Goal: Information Seeking & Learning: Learn about a topic

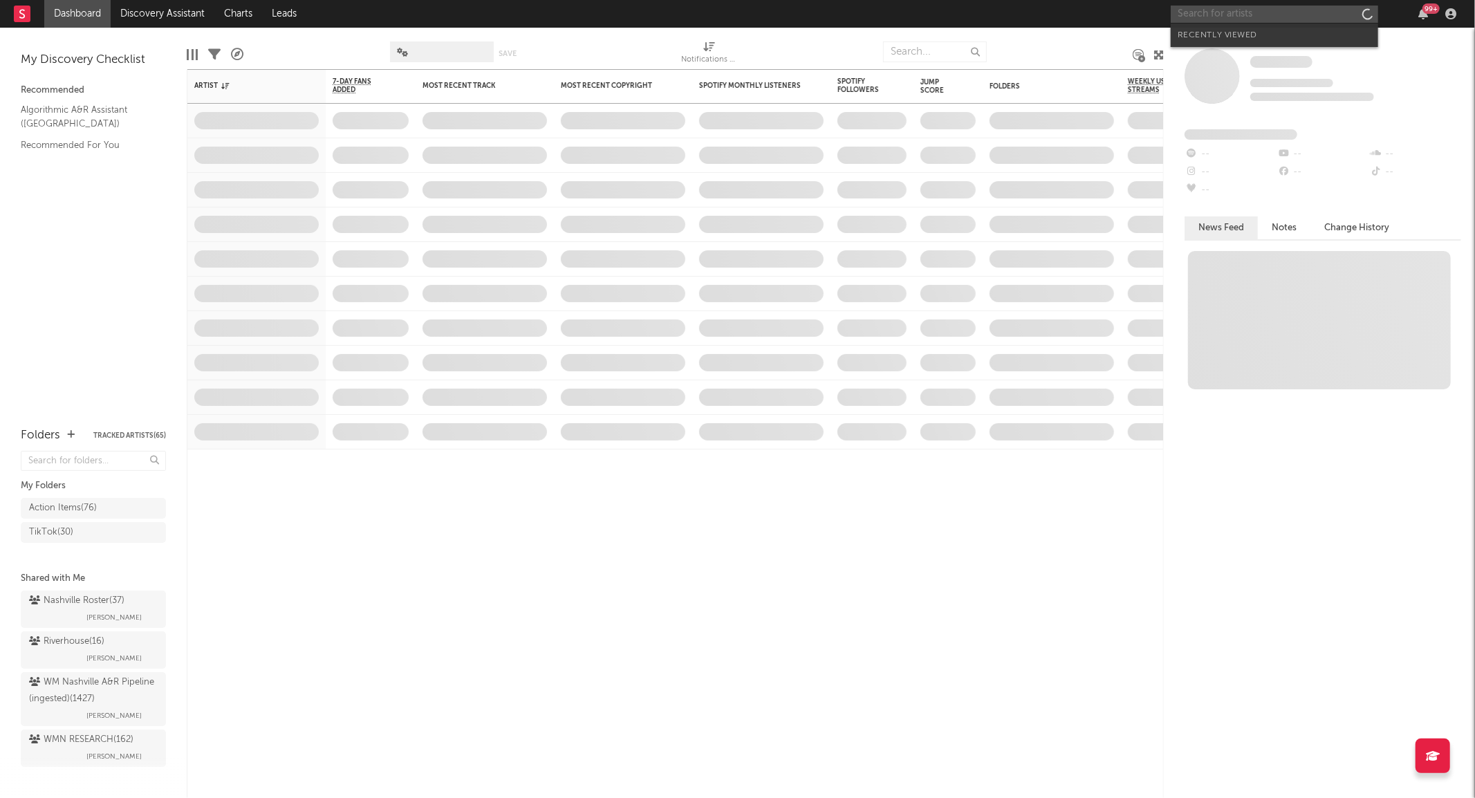
click at [1281, 12] on input "text" at bounding box center [1274, 14] width 207 height 17
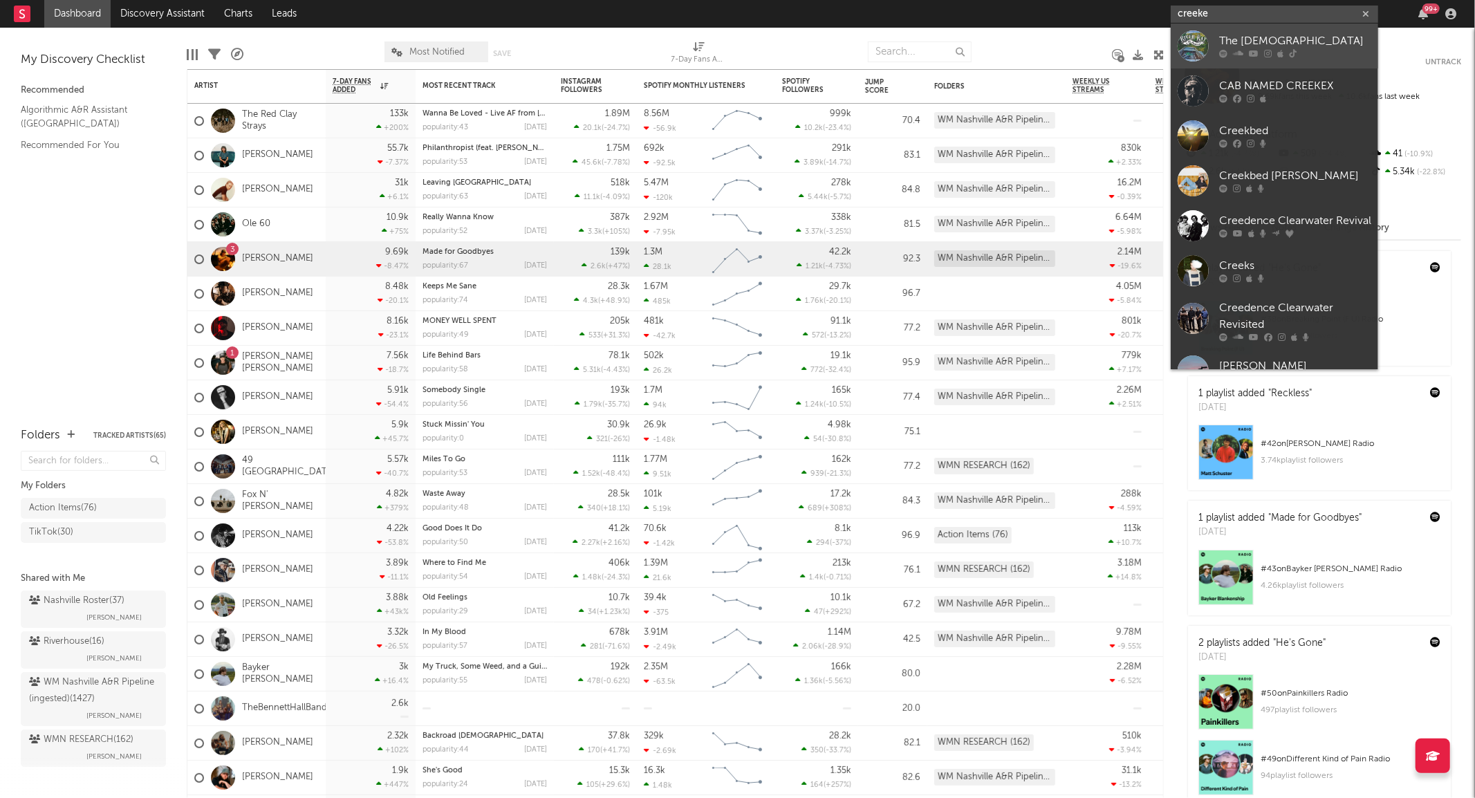
type input "creeke"
click at [1213, 38] on link "The [DEMOGRAPHIC_DATA]" at bounding box center [1274, 46] width 207 height 45
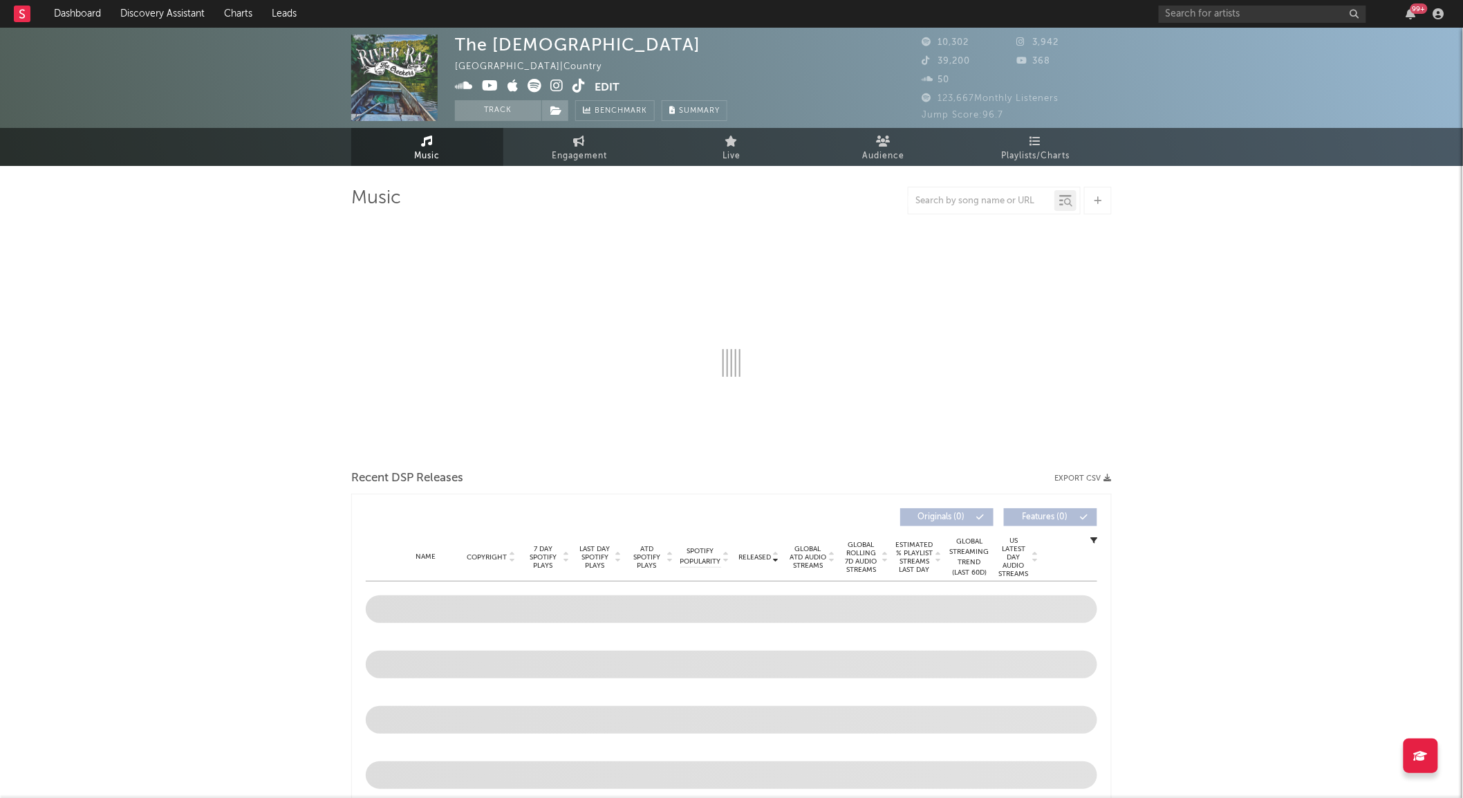
select select "6m"
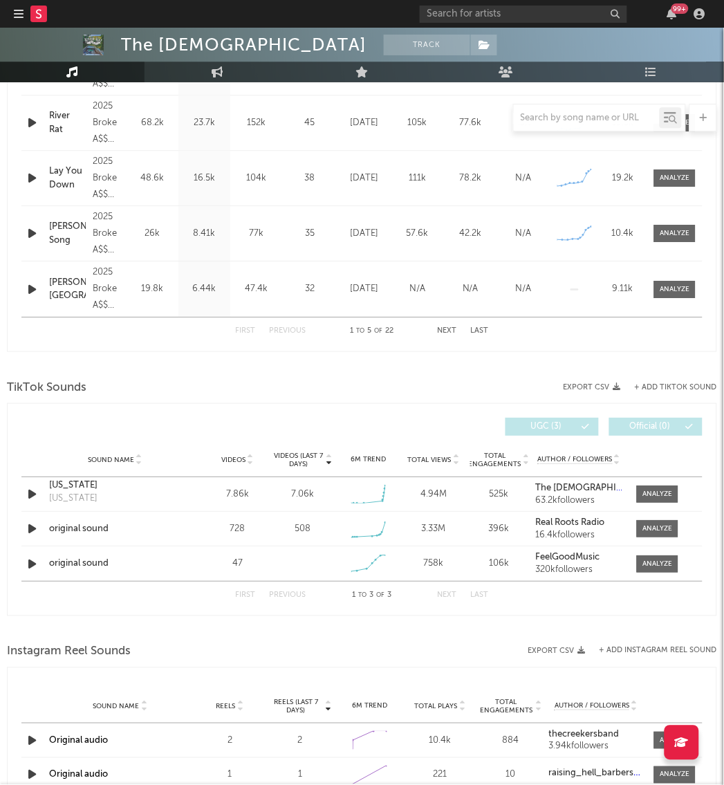
scroll to position [651, 0]
click at [653, 493] on div at bounding box center [658, 493] width 30 height 10
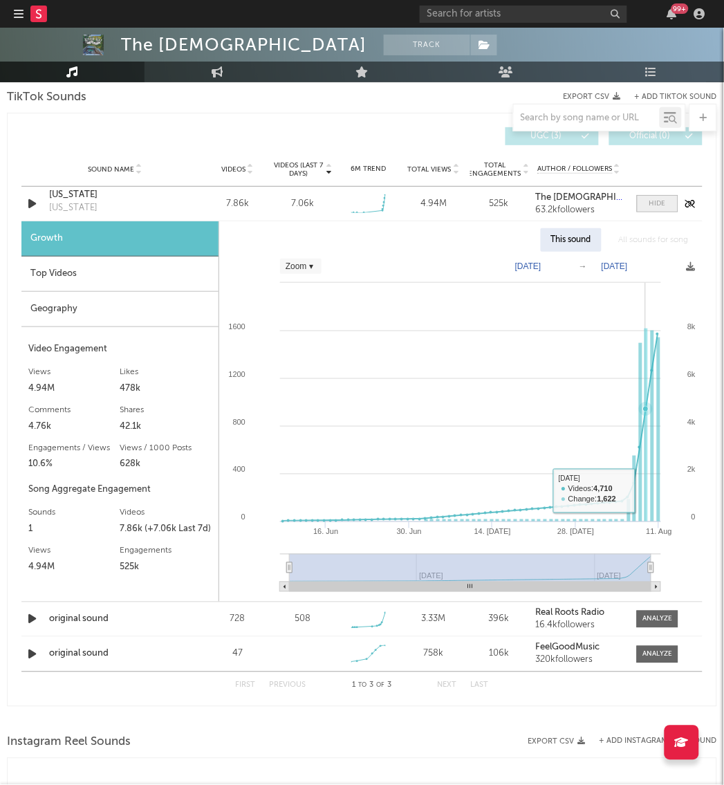
scroll to position [942, 0]
drag, startPoint x: 293, startPoint y: 565, endPoint x: 536, endPoint y: 582, distance: 243.3
click at [536, 582] on icon "Created with Highcharts 10.3.3 [DATE]. Jun [DATE]. [DATE] 11. Aug [DATE] '[DATE…" at bounding box center [460, 426] width 483 height 350
select select "Zoom"
type input "[DATE]"
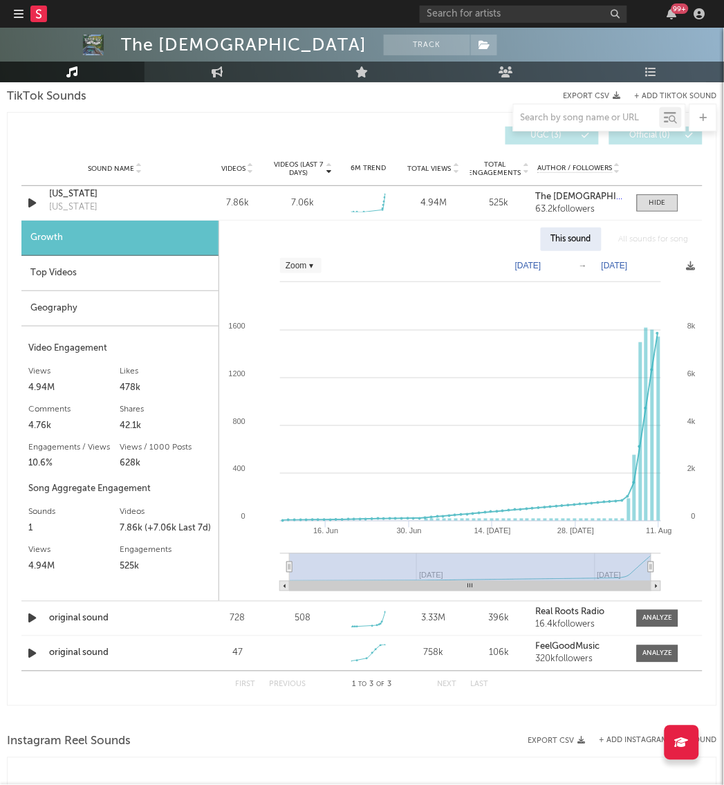
select select "Zoom"
type input "[DATE]"
select select "Zoom"
type input "[DATE]"
select select "Zoom"
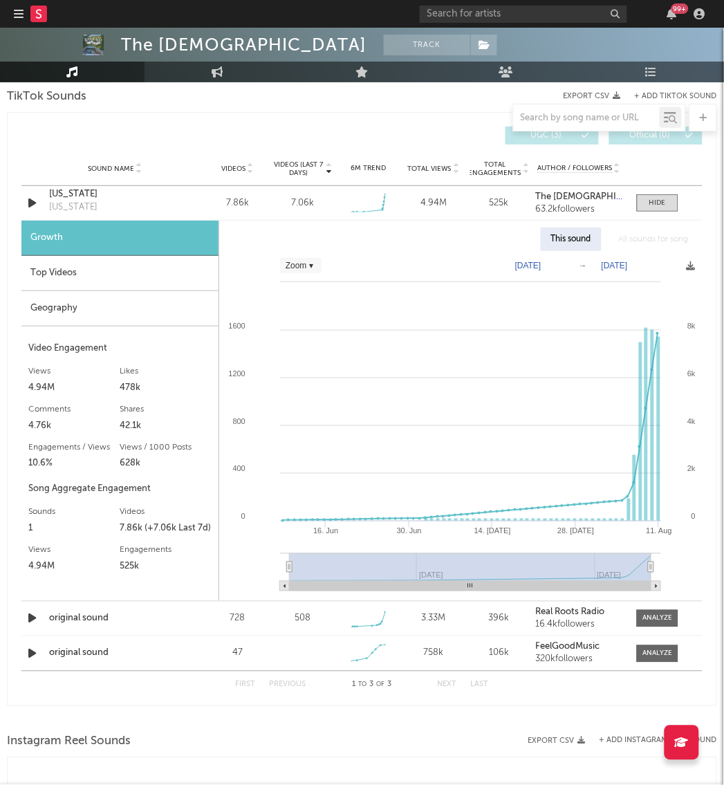
type input "[DATE]"
select select "Zoom"
type input "[DATE]"
select select "Zoom"
type input "[DATE]"
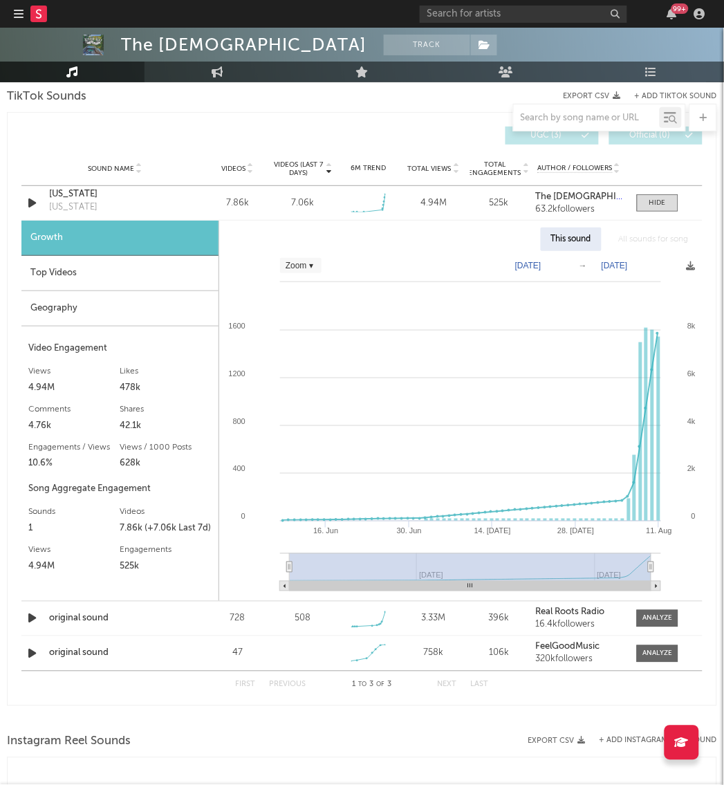
select select "Zoom"
type input "[DATE]"
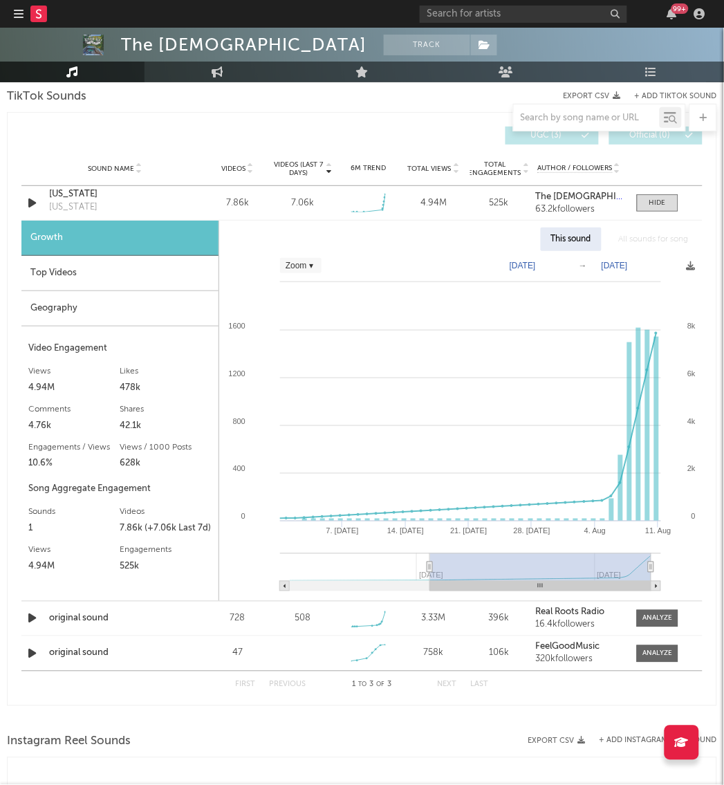
select select "Zoom"
type input "[DATE]"
select select "Zoom"
type input "[DATE]"
select select "Zoom"
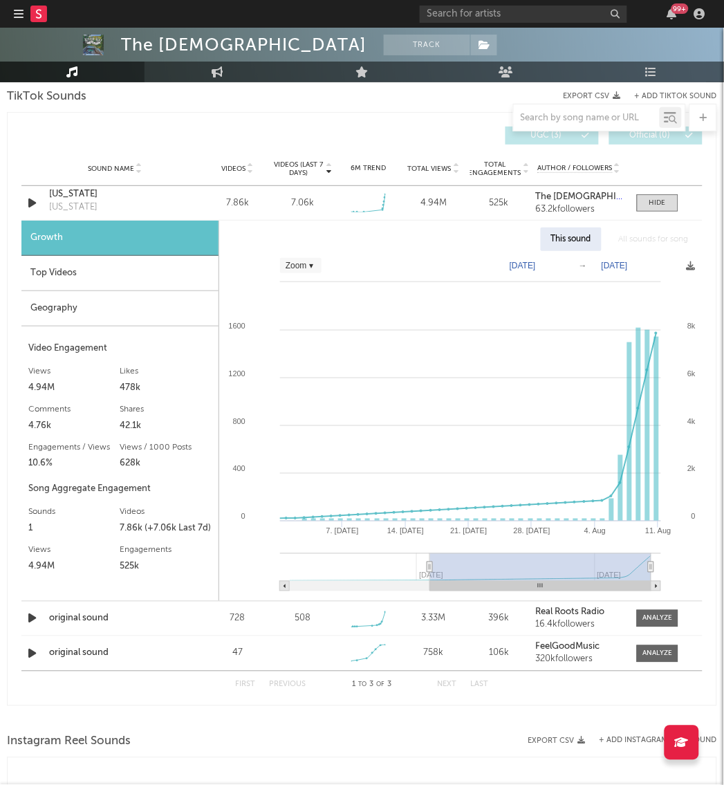
type input "[DATE]"
select select "Zoom"
type input "[DATE]"
select select "Zoom"
type input "[DATE]"
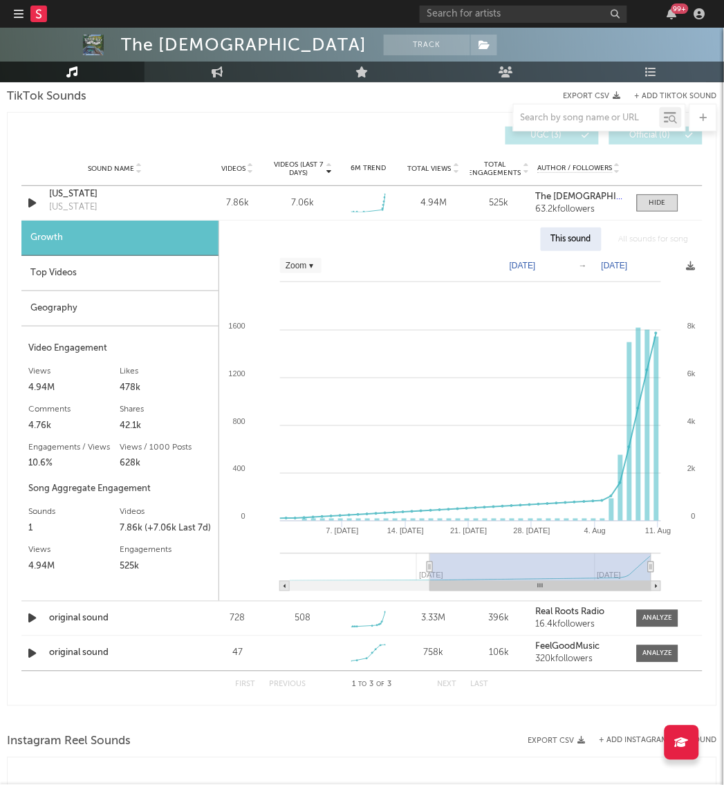
select select "Zoom"
type input "[DATE]"
select select "Zoom"
type input "[DATE]"
select select "Zoom"
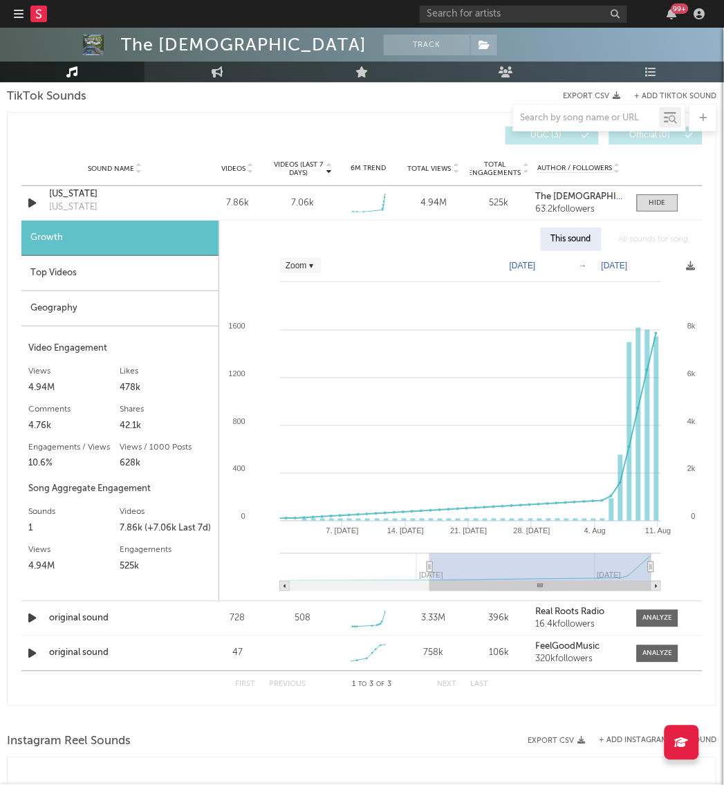
type input "[DATE]"
select select "Zoom"
type input "[DATE]"
select select "Zoom"
type input "[DATE]"
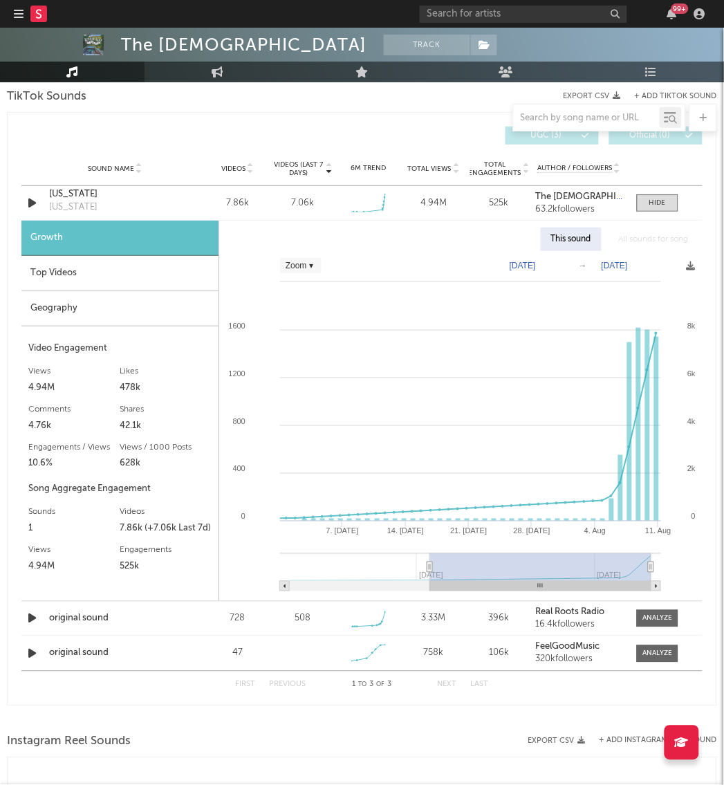
select select "Zoom"
type input "[DATE]"
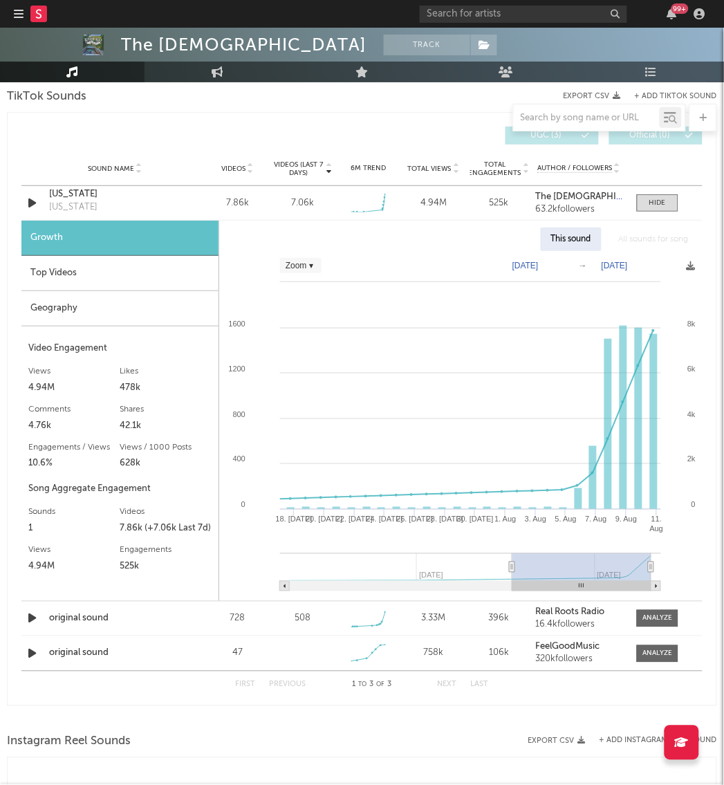
select select "Zoom"
type input "[DATE]"
select select "Zoom"
type input "[DATE]"
select select "Zoom"
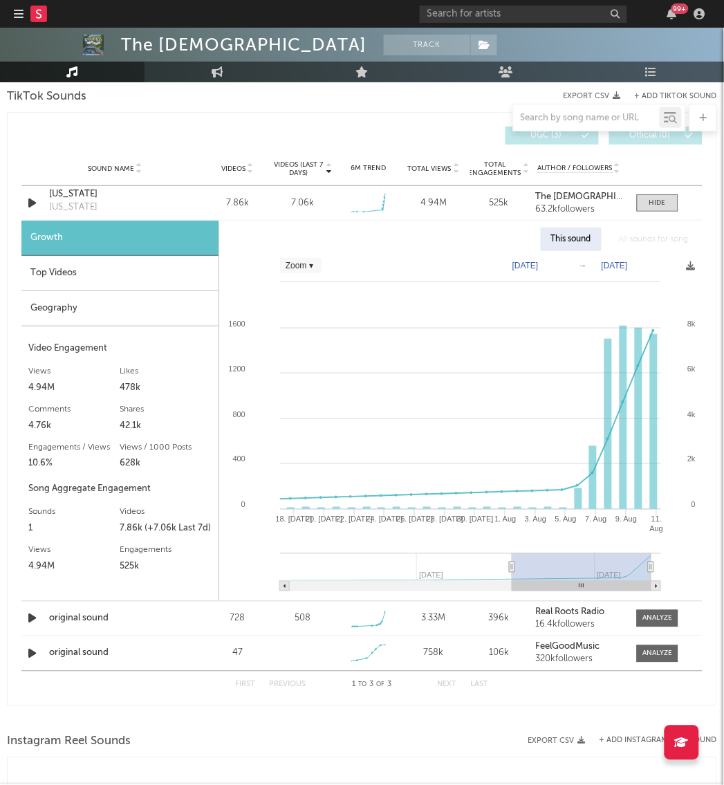
type input "[DATE]"
select select "Zoom"
type input "[DATE]"
select select "Zoom"
type input "[DATE]"
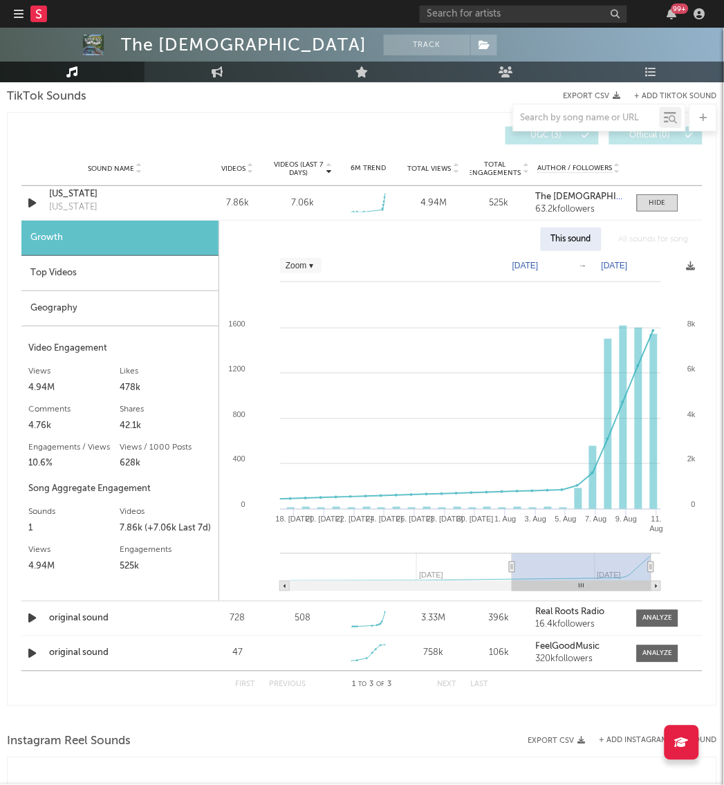
select select "Zoom"
type input "[DATE]"
select select "Zoom"
type input "[DATE]"
select select "Zoom"
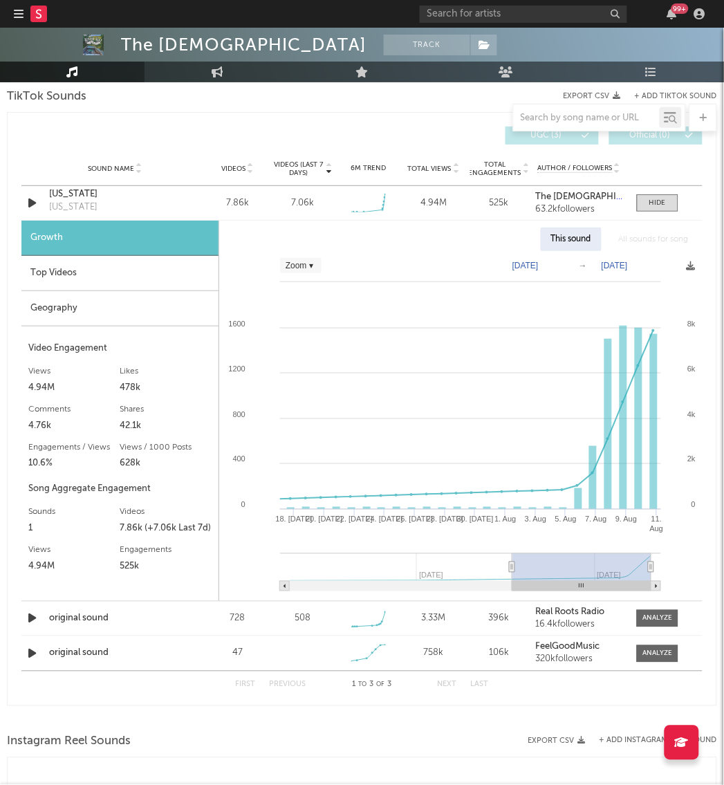
type input "[DATE]"
select select "Zoom"
type input "[DATE]"
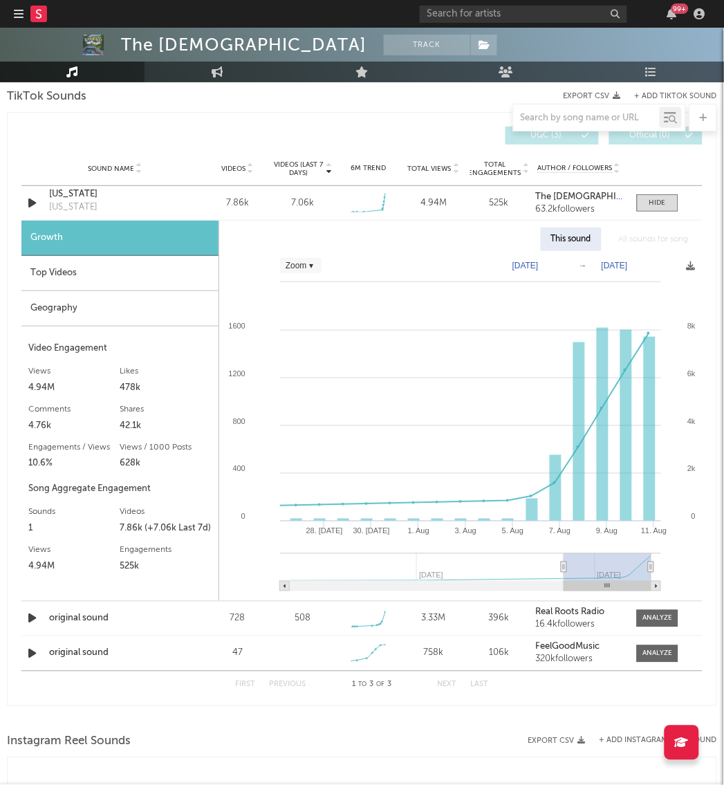
select select "Zoom"
type input "[DATE]"
select select "Zoom"
type input "[DATE]"
select select "Zoom"
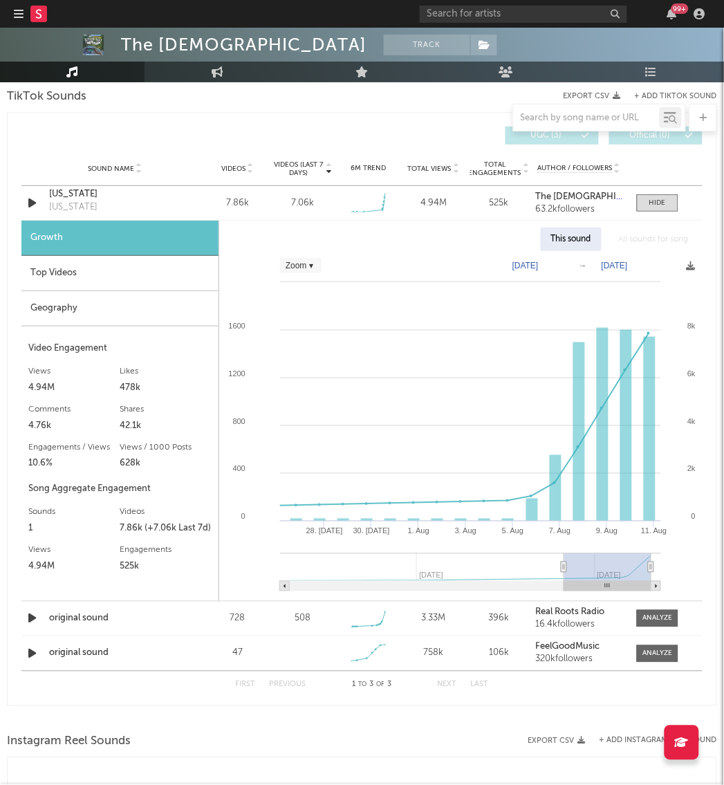
type input "[DATE]"
select select "Zoom"
type input "[DATE]"
select select "Zoom"
type input "[DATE]"
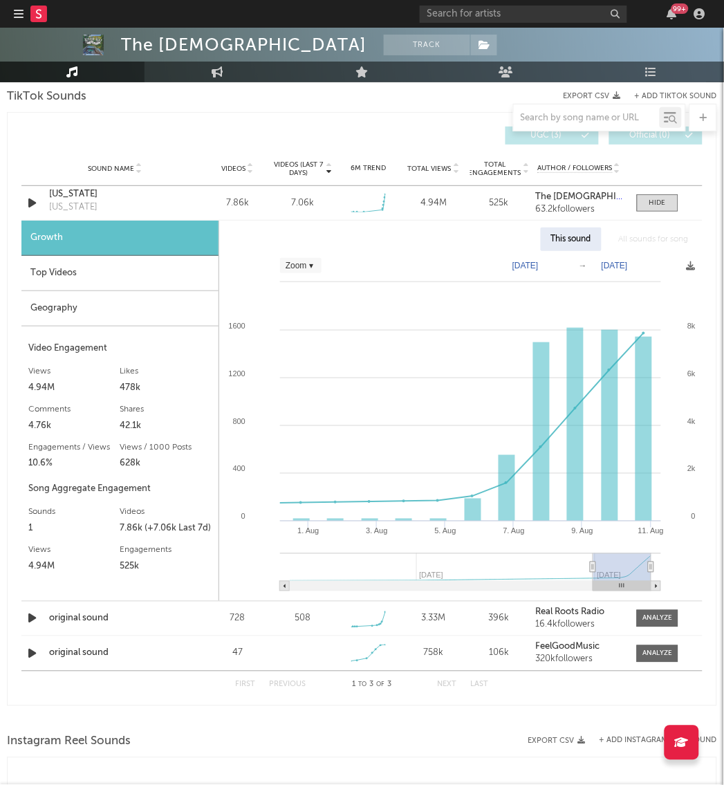
select select "Zoom"
type input "[DATE]"
select select "Zoom"
type input "[DATE]"
select select "Zoom"
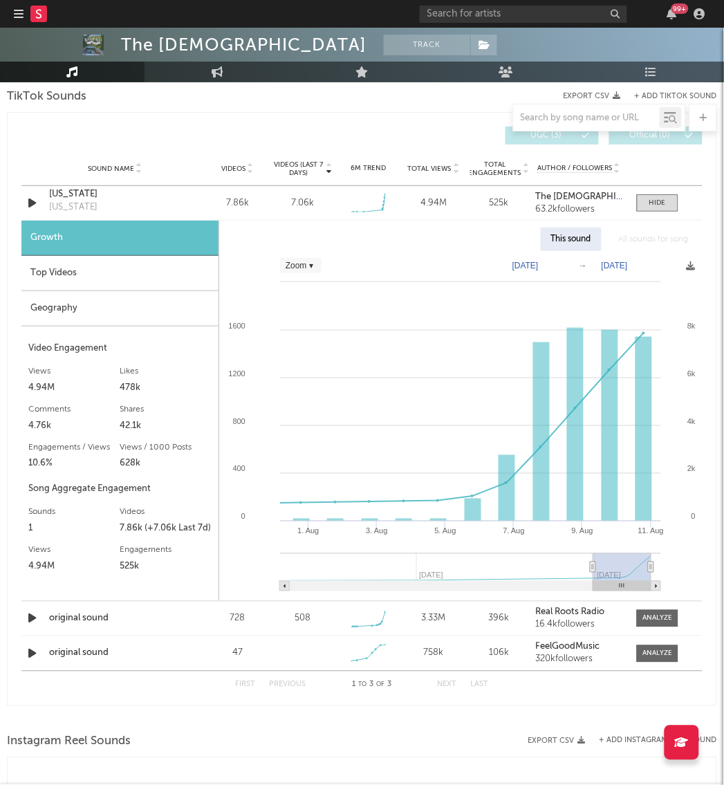
type input "[DATE]"
drag, startPoint x: 291, startPoint y: 564, endPoint x: 609, endPoint y: 562, distance: 317.4
click at [596, 562] on icon at bounding box center [594, 567] width 6 height 10
select select "Zoom"
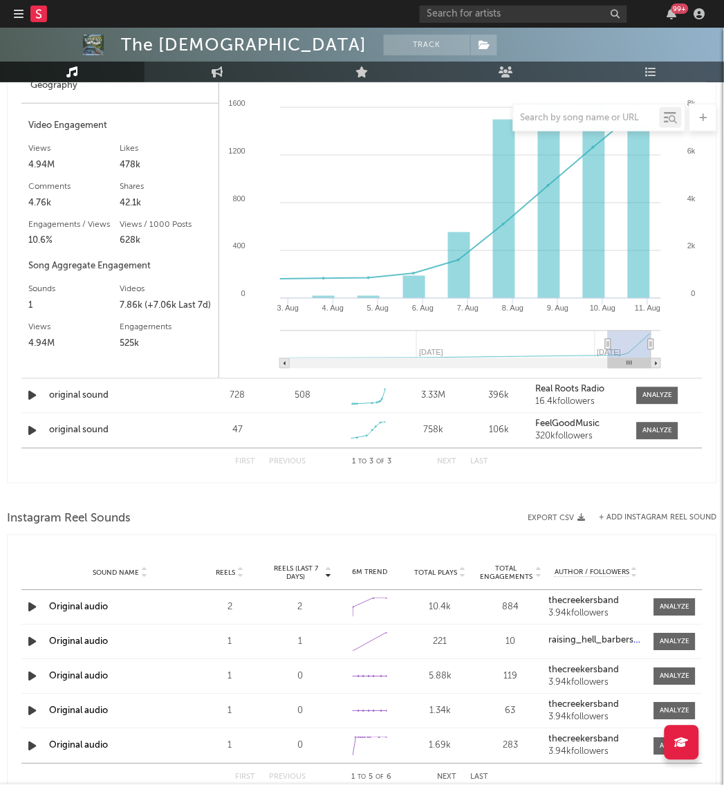
scroll to position [1165, 0]
click at [644, 395] on div at bounding box center [658, 395] width 30 height 10
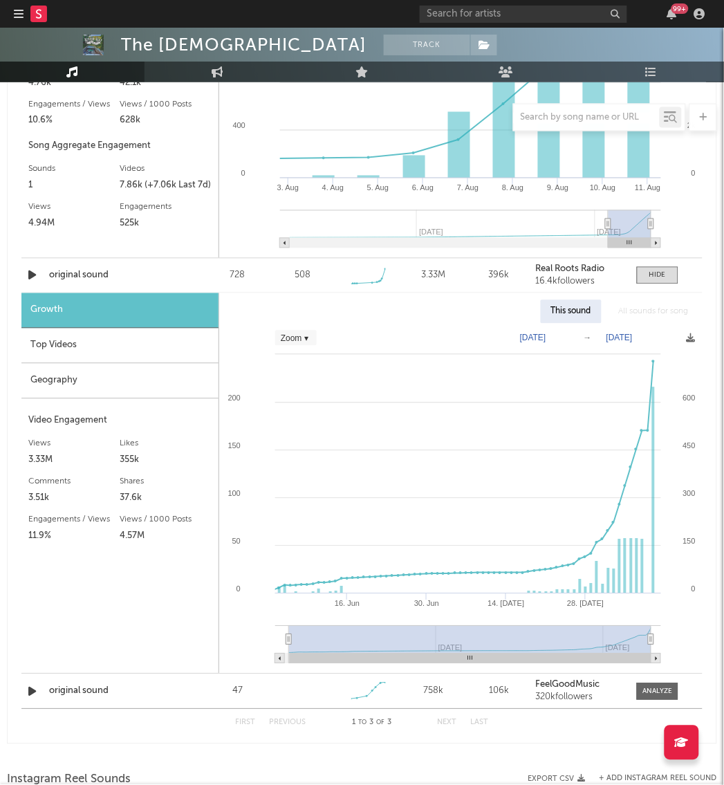
scroll to position [1286, 0]
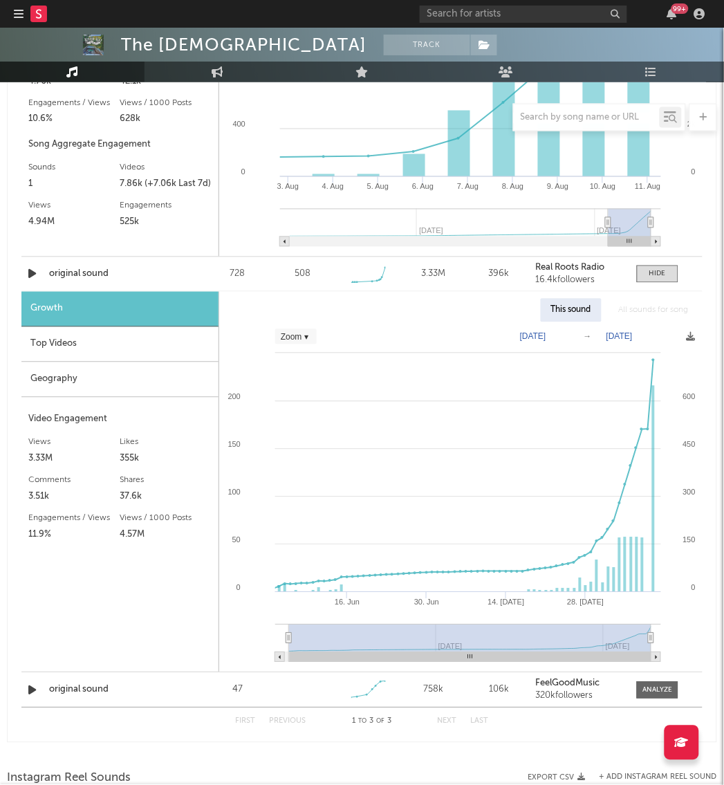
select select "Zoom"
type input "[DATE]"
select select "Zoom"
type input "[DATE]"
select select "Zoom"
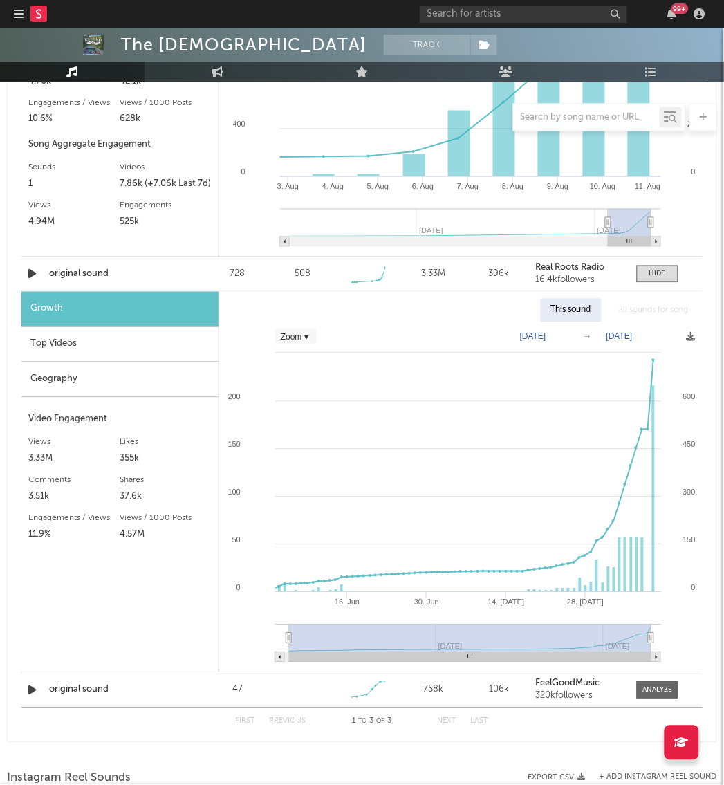
type input "[DATE]"
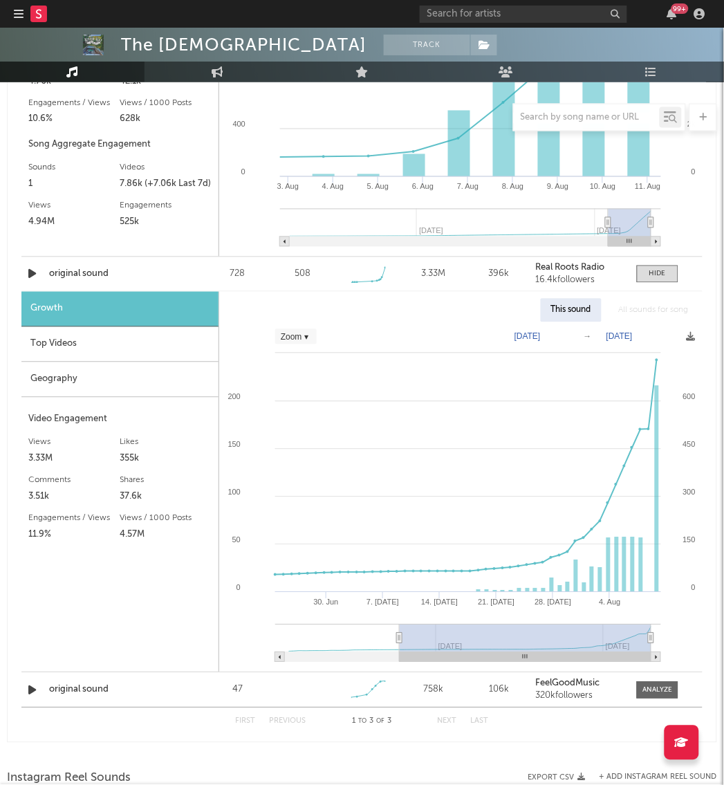
select select "Zoom"
type input "[DATE]"
select select "Zoom"
type input "[DATE]"
select select "Zoom"
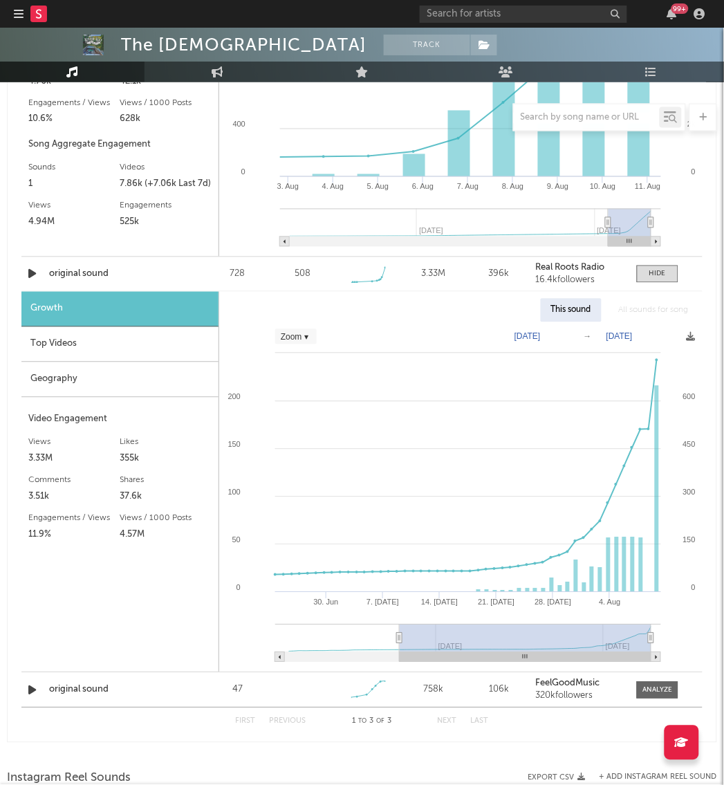
type input "[DATE]"
select select "Zoom"
type input "[DATE]"
select select "Zoom"
type input "[DATE]"
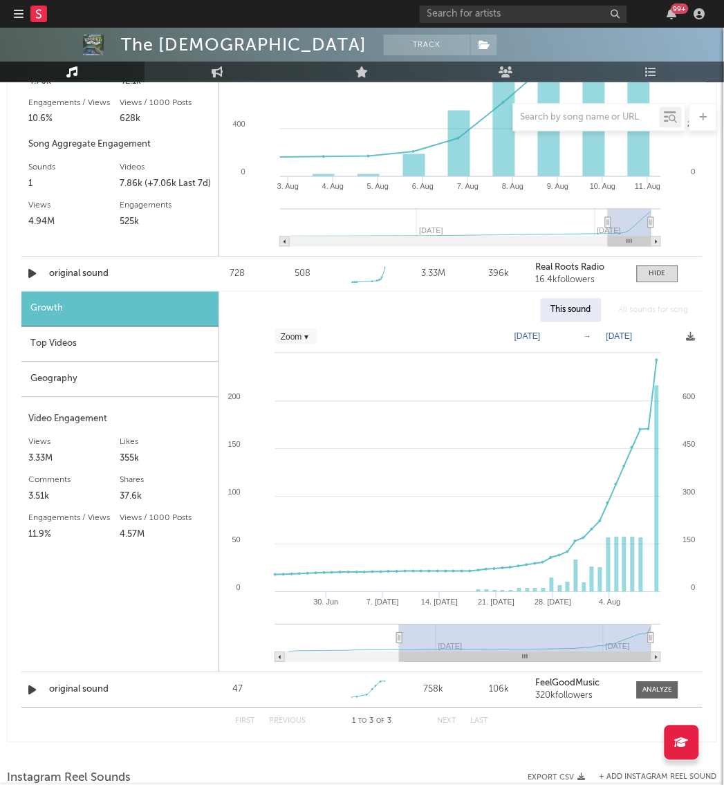
select select "Zoom"
type input "[DATE]"
select select "Zoom"
type input "[DATE]"
select select "Zoom"
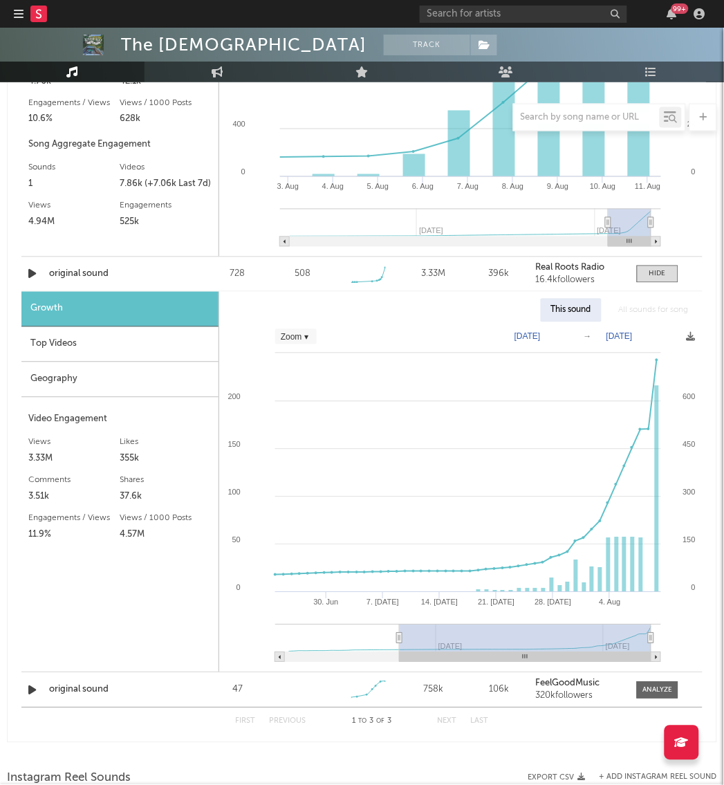
type input "[DATE]"
select select "Zoom"
type input "[DATE]"
select select "Zoom"
type input "[DATE]"
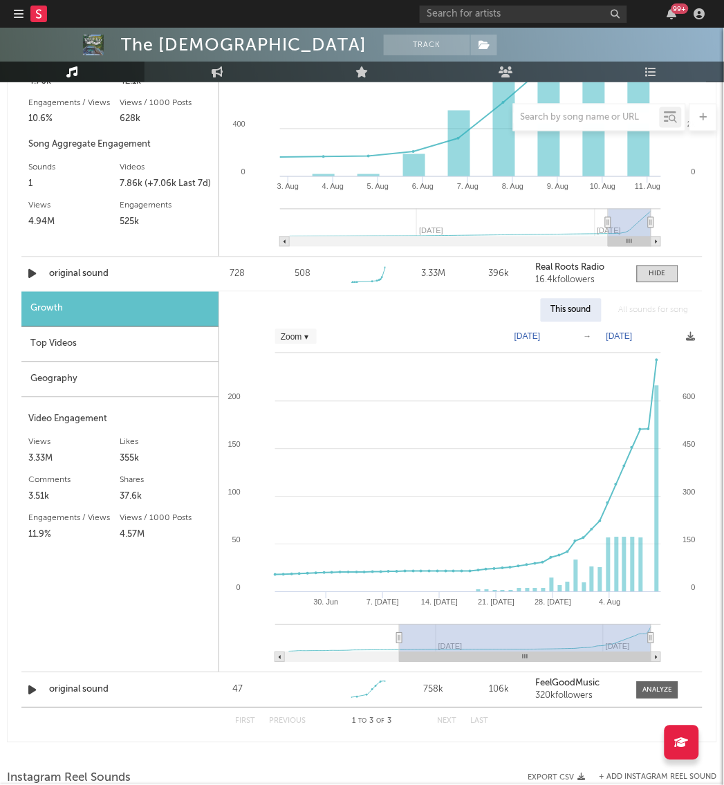
select select "Zoom"
type input "[DATE]"
select select "Zoom"
type input "[DATE]"
select select "Zoom"
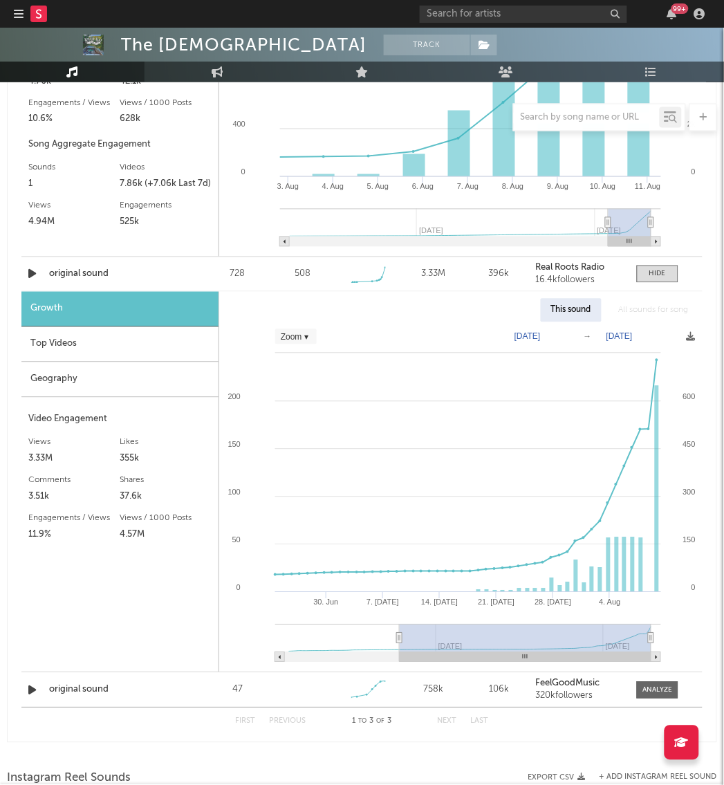
type input "[DATE]"
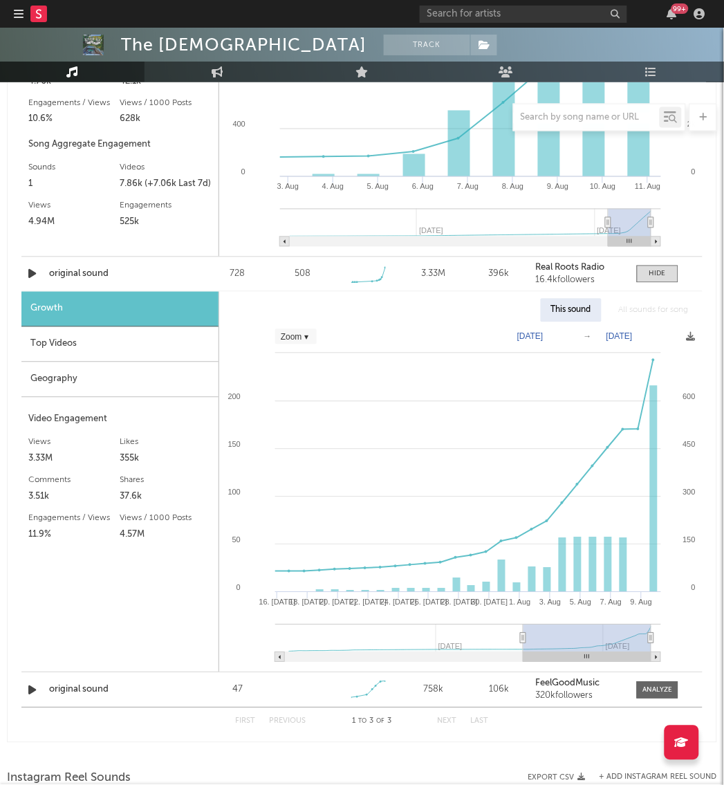
select select "Zoom"
type input "[DATE]"
select select "Zoom"
type input "[DATE]"
select select "Zoom"
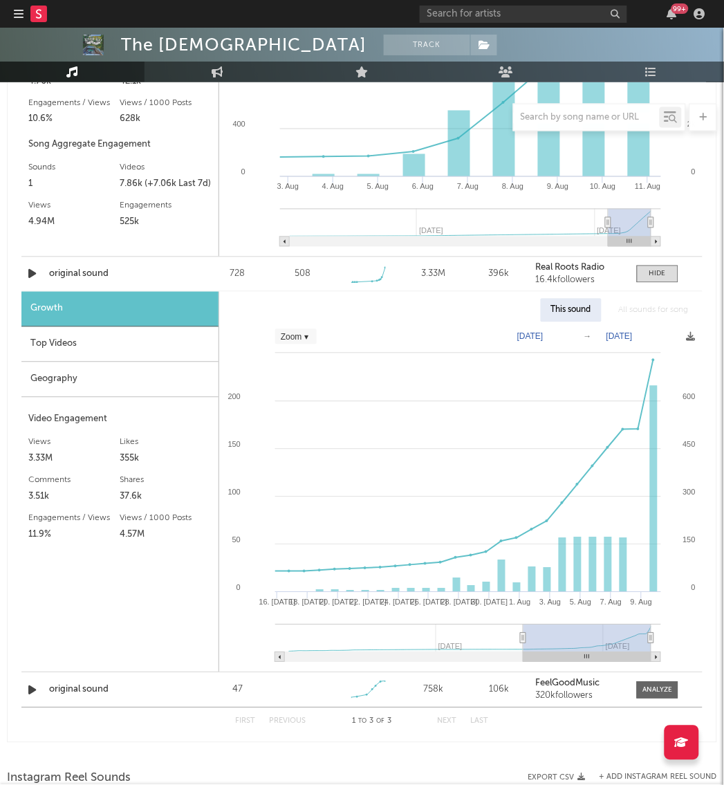
type input "[DATE]"
select select "Zoom"
type input "[DATE]"
select select "Zoom"
type input "[DATE]"
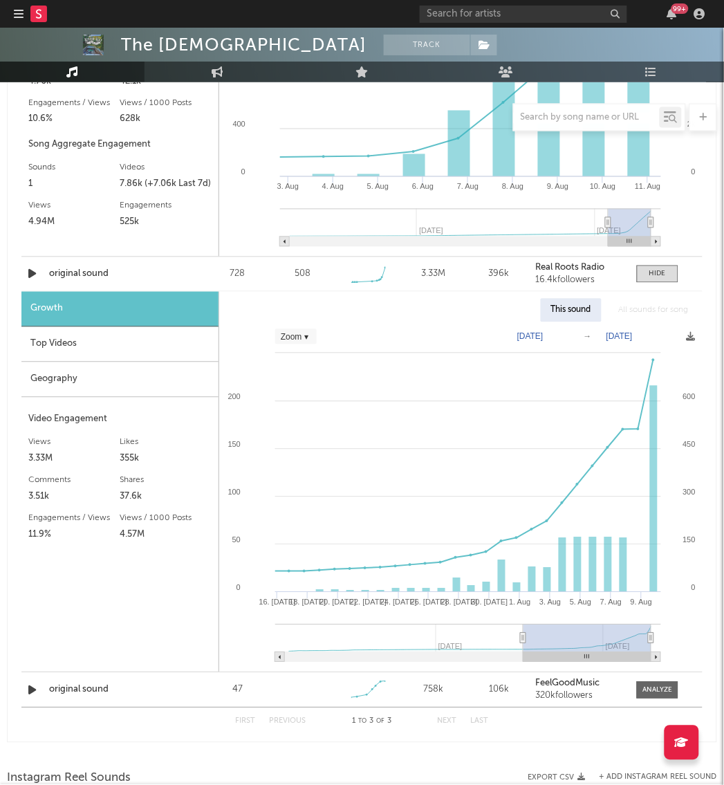
select select "Zoom"
type input "[DATE]"
select select "Zoom"
type input "[DATE]"
select select "Zoom"
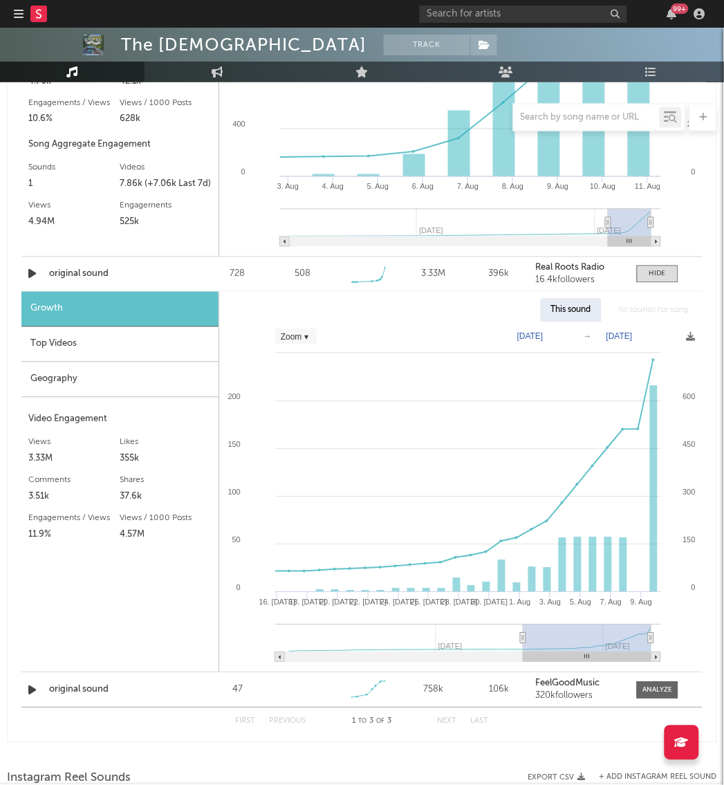
type input "[DATE]"
select select "Zoom"
type input "[DATE]"
select select "Zoom"
type input "[DATE]"
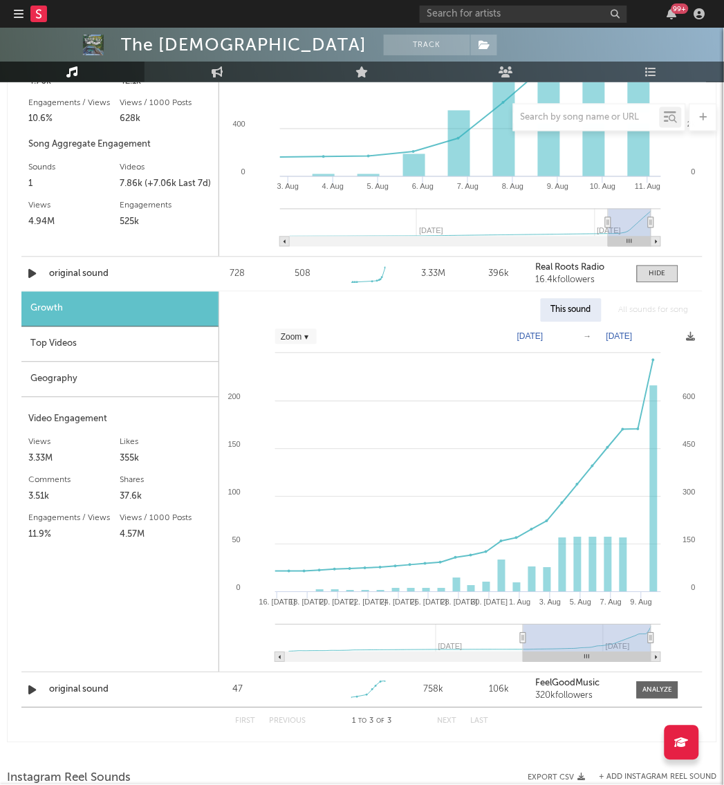
select select "Zoom"
type input "[DATE]"
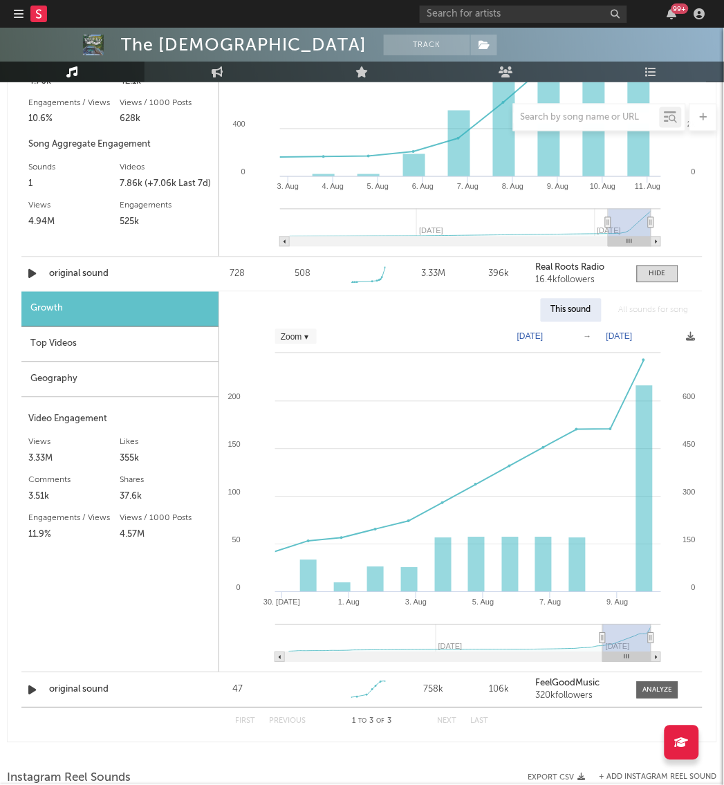
select select "Zoom"
type input "[DATE]"
select select "Zoom"
type input "[DATE]"
drag, startPoint x: 290, startPoint y: 636, endPoint x: 630, endPoint y: 615, distance: 340.2
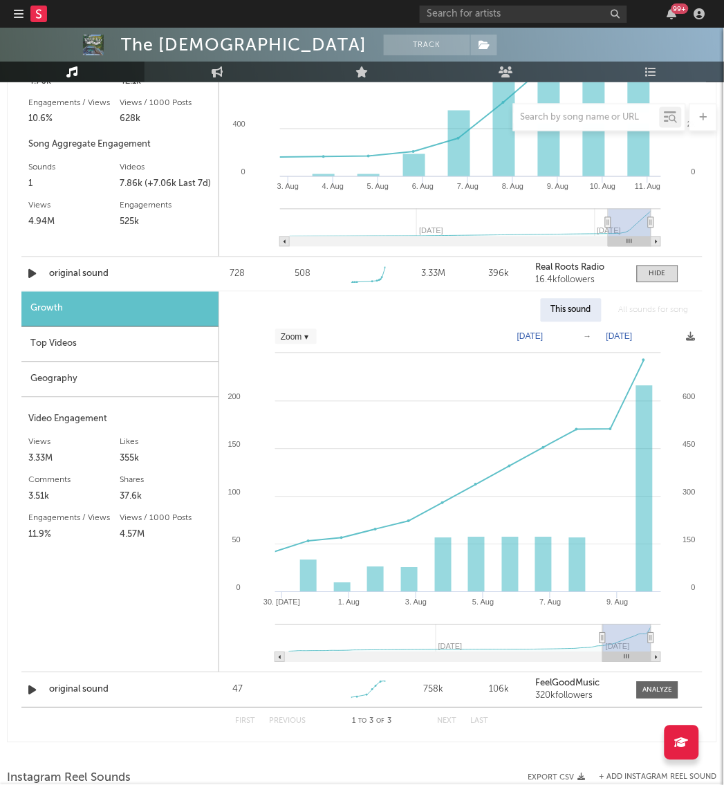
click at [630, 615] on icon "Created with Highcharts 10.3.3 30. [DATE]. [DATE]. [DATE]. [DATE]. [DATE]. Aug …" at bounding box center [460, 497] width 483 height 350
select select "Zoom"
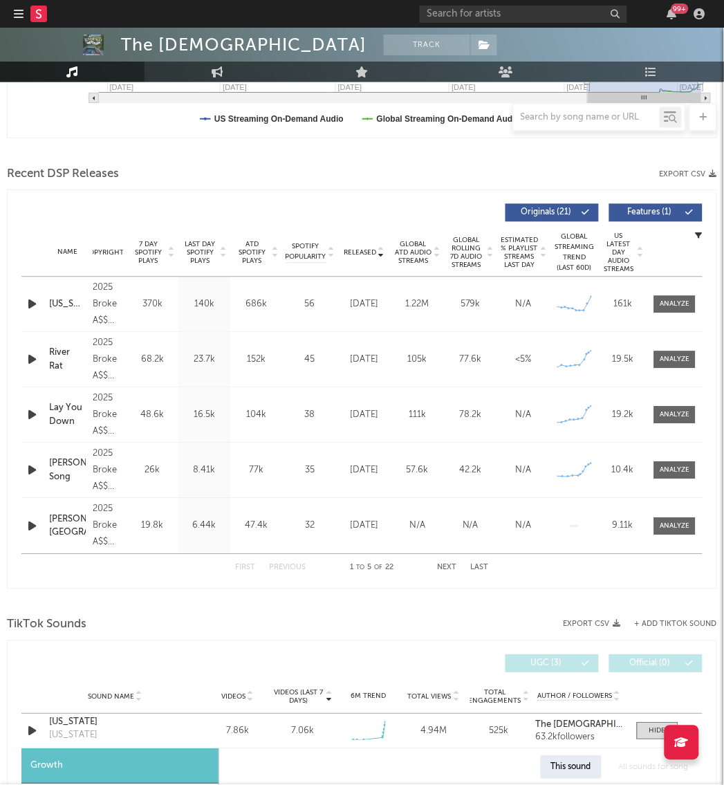
scroll to position [404, 0]
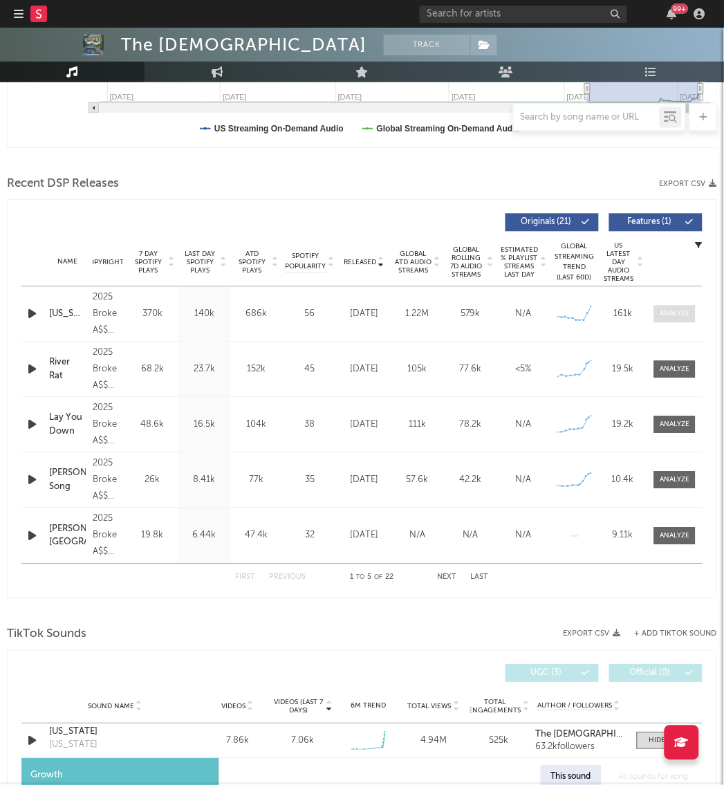
click at [660, 313] on div at bounding box center [675, 314] width 30 height 10
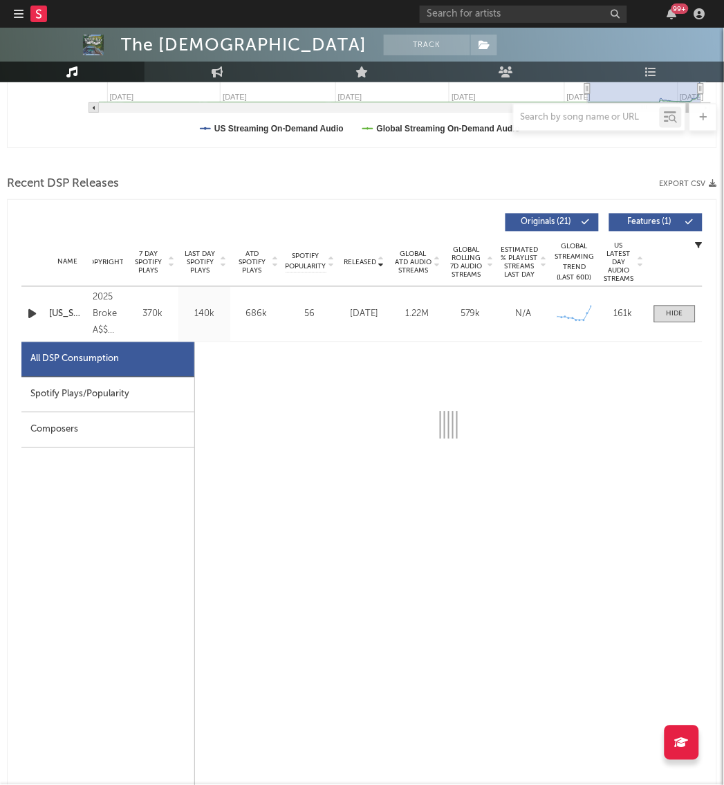
select select "1w"
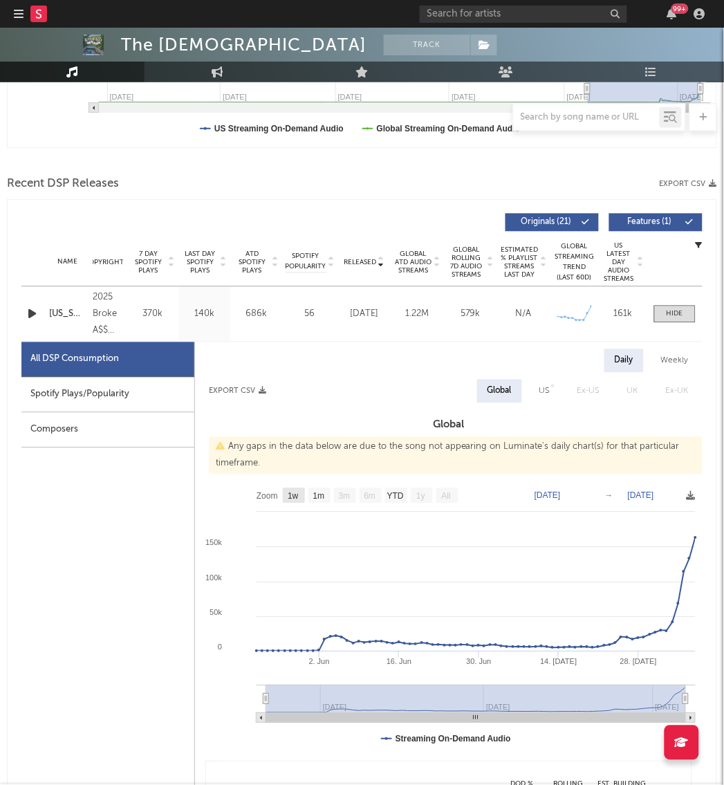
click at [291, 492] on text "1w" at bounding box center [293, 497] width 11 height 10
select select "1w"
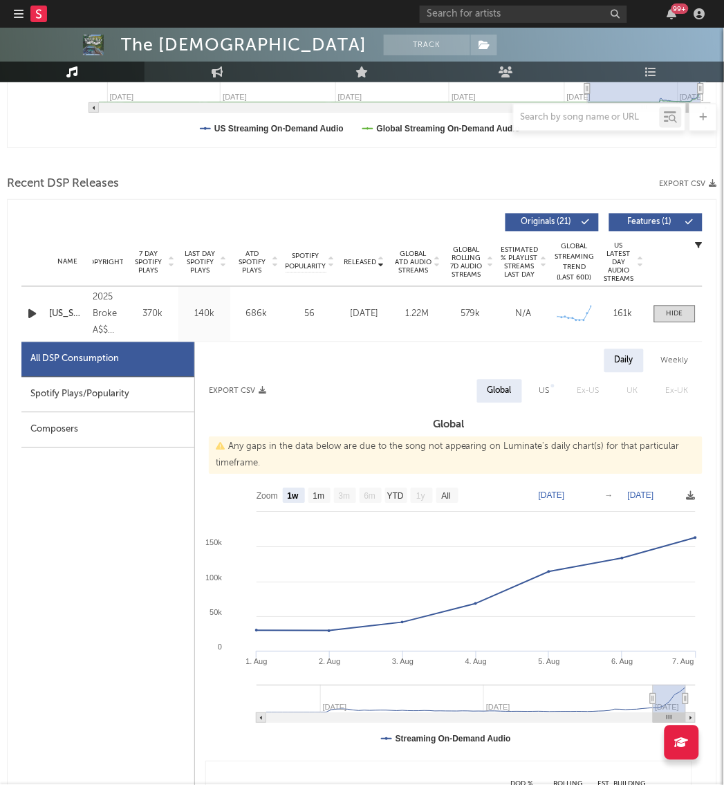
click at [541, 389] on div "US" at bounding box center [544, 391] width 10 height 17
select select "1w"
